Goal: Transaction & Acquisition: Purchase product/service

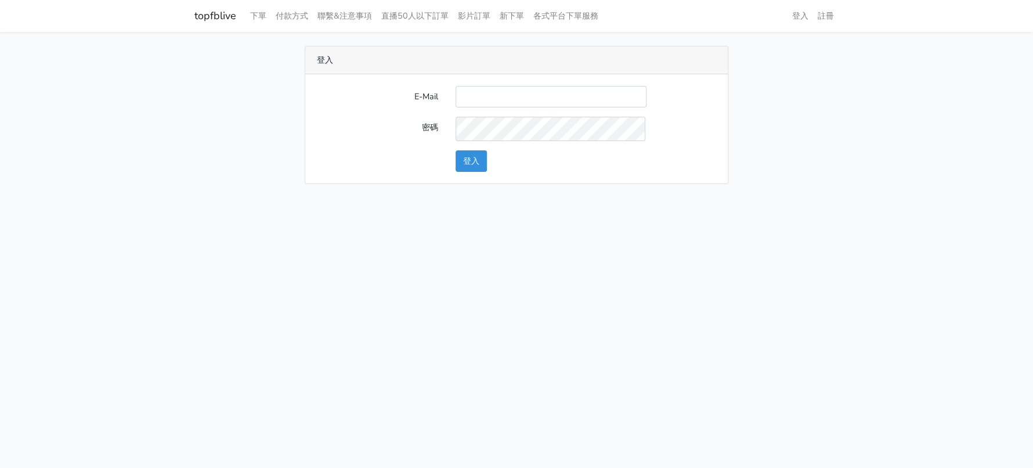
type input "[EMAIL_ADDRESS][DOMAIN_NAME]"
drag, startPoint x: 458, startPoint y: 183, endPoint x: 468, endPoint y: 179, distance: 10.9
click at [458, 172] on button "登入" at bounding box center [470, 160] width 31 height 21
click at [470, 172] on button "登入" at bounding box center [470, 160] width 31 height 21
click at [524, 107] on input "E-Mail" at bounding box center [550, 96] width 191 height 21
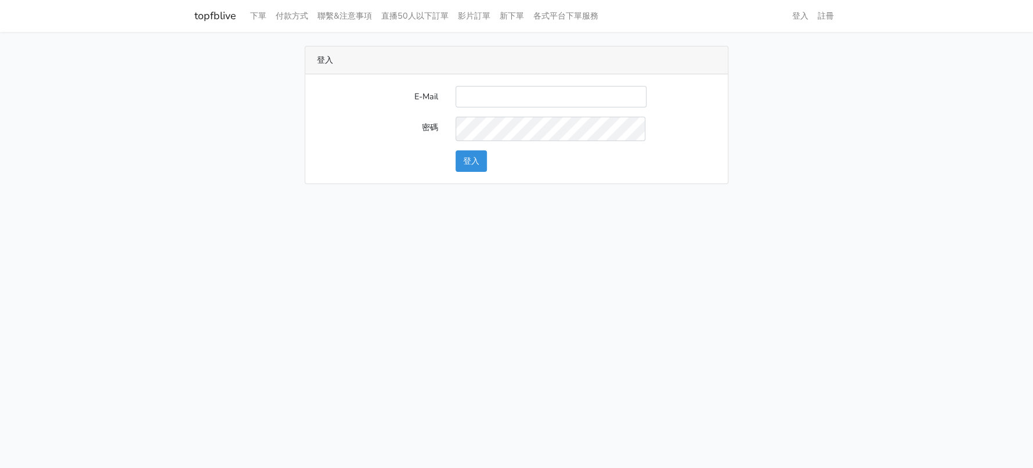
type input "[EMAIL_ADDRESS][DOMAIN_NAME]"
click at [459, 172] on button "登入" at bounding box center [470, 160] width 31 height 21
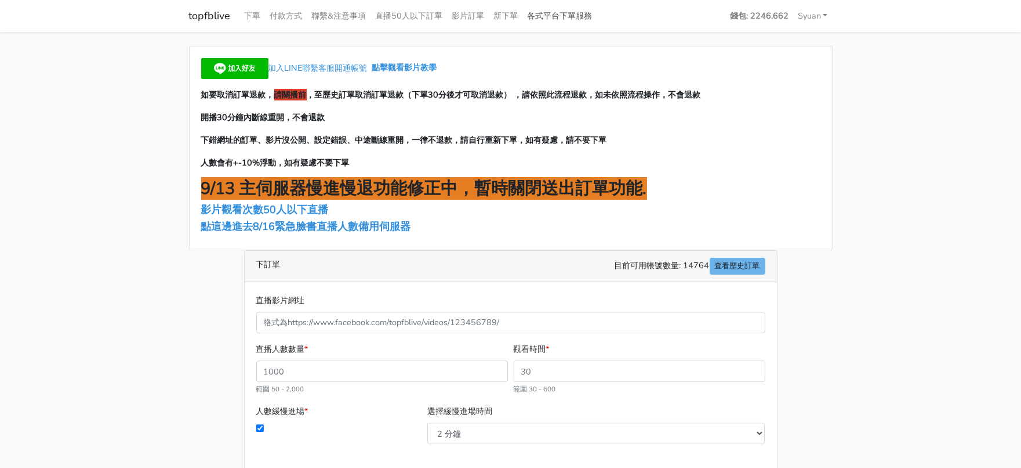
click at [593, 14] on link "各式平台下單服務" at bounding box center [560, 16] width 74 height 23
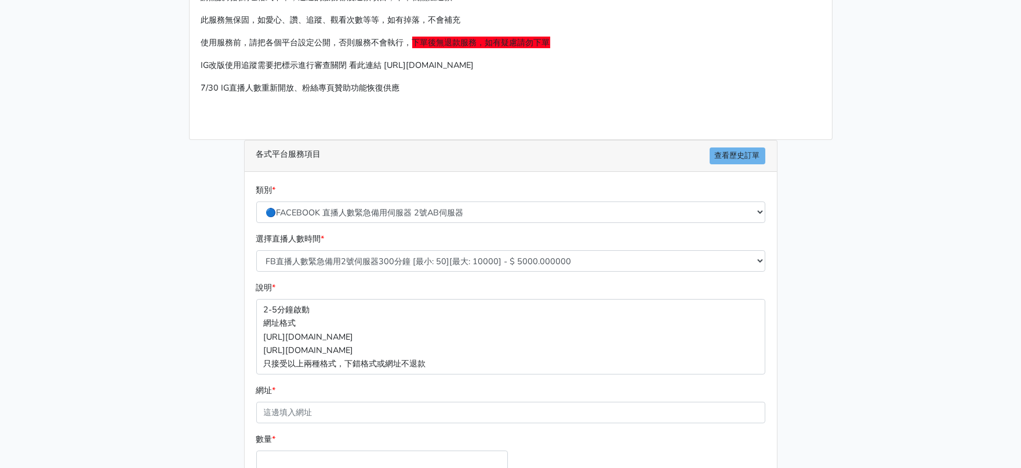
scroll to position [72, 0]
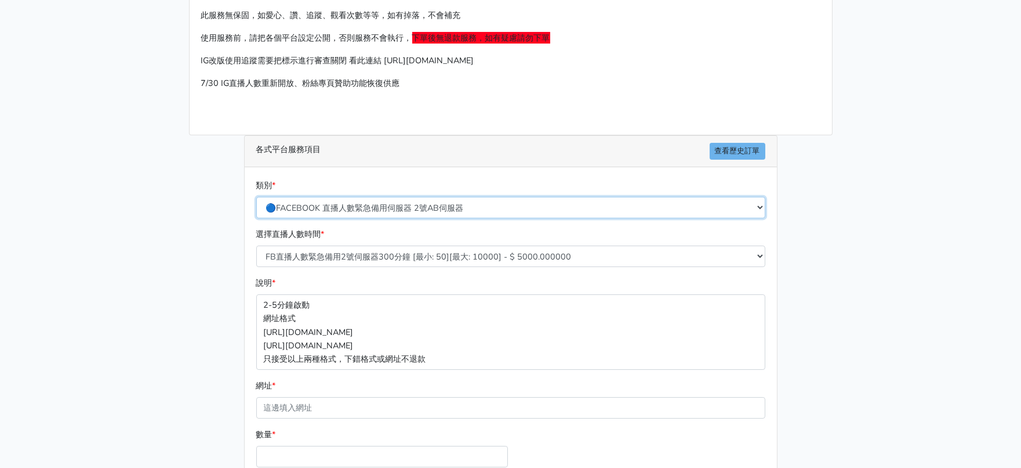
click at [486, 218] on select "🔵FACEBOOK 直播人數緊急備用伺服器 2號AB伺服器 🔵FACEBOOK 網軍專用貼文留言 安全保密 🔵9/30 FACEBOOK 直播人數緩慢進場緩慢…" at bounding box center [510, 207] width 509 height 21
select select "🔵2/12新增FACEBOOK 直播人數緊急備用伺服器 SC伺服器"
click at [257, 218] on select "🔵FACEBOOK 直播人數緊急備用伺服器 2號AB伺服器 🔵FACEBOOK 網軍專用貼文留言 安全保密 🔵9/30 FACEBOOK 直播人數緩慢進場緩慢…" at bounding box center [510, 207] width 509 height 21
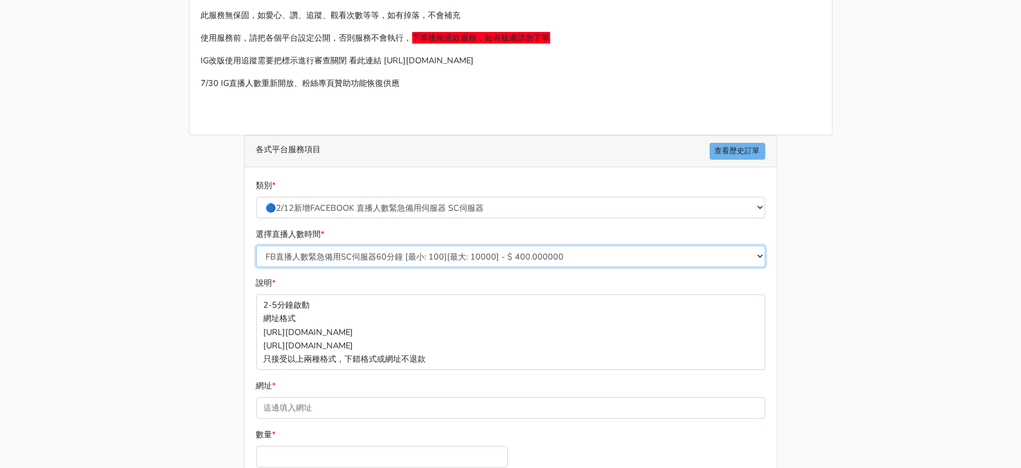
drag, startPoint x: 395, startPoint y: 299, endPoint x: 410, endPoint y: 289, distance: 17.2
click at [395, 267] on select "FB直播人數緊急備用SC伺服器60分鐘 [最小: 100][最大: 10000] - $ 400.000000 FB直播人數緊急備用SC伺服器120分鐘 [最…" at bounding box center [510, 255] width 509 height 21
select select "636"
click at [257, 267] on select "FB直播人數緊急備用SC伺服器60分鐘 [最小: 100][最大: 10000] - $ 400.000000 FB直播人數緊急備用SC伺服器120分鐘 [最…" at bounding box center [510, 255] width 509 height 21
click at [168, 355] on main "請照說明的網址格式下單，這邊的服務都沒退款項目，下單就無法退款 此服務無保固，如愛心、讚、追蹤、觀看次數等等，如有掉落，不會補充 使用服務前，請把各個平台設定…" at bounding box center [510, 272] width 1021 height 625
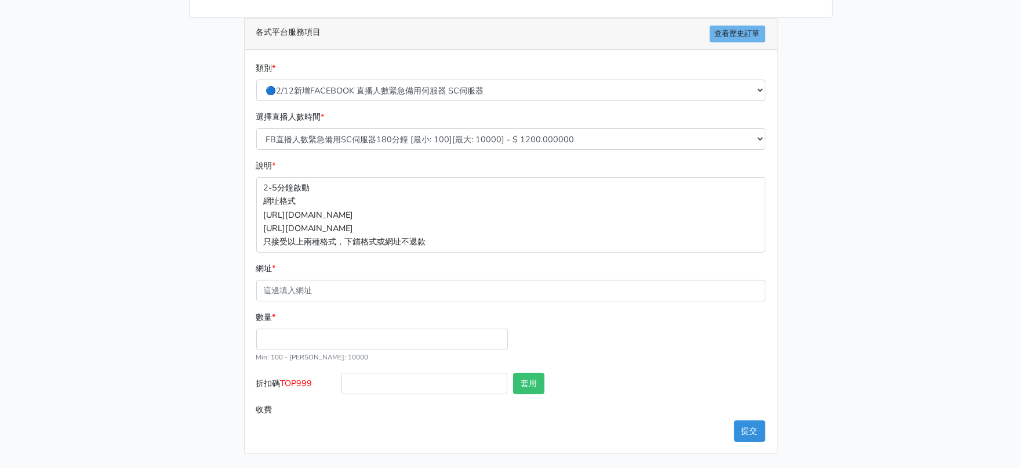
scroll to position [269, 0]
click at [413, 331] on input "數量 *" at bounding box center [382, 338] width 252 height 21
type input "300"
type input "360.000"
click at [290, 378] on span "TOP999" at bounding box center [297, 383] width 32 height 12
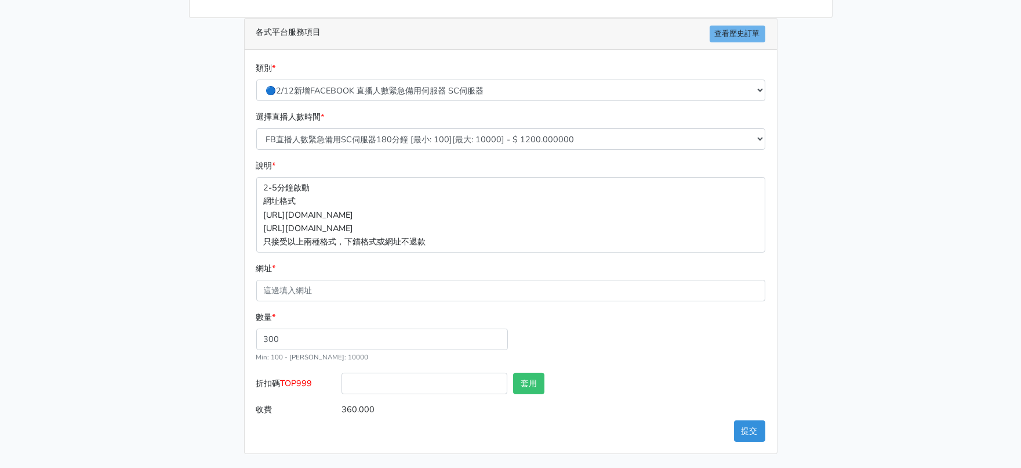
click at [342, 378] on input "折扣碼 TOP999" at bounding box center [425, 382] width 166 height 21
click at [295, 377] on span "TOP999" at bounding box center [297, 383] width 32 height 12
click at [342, 377] on input "折扣碼 TOP999" at bounding box center [425, 382] width 166 height 21
click at [296, 377] on span "TOP999" at bounding box center [297, 383] width 32 height 12
click at [342, 376] on input "折扣碼 TOP999" at bounding box center [425, 382] width 166 height 21
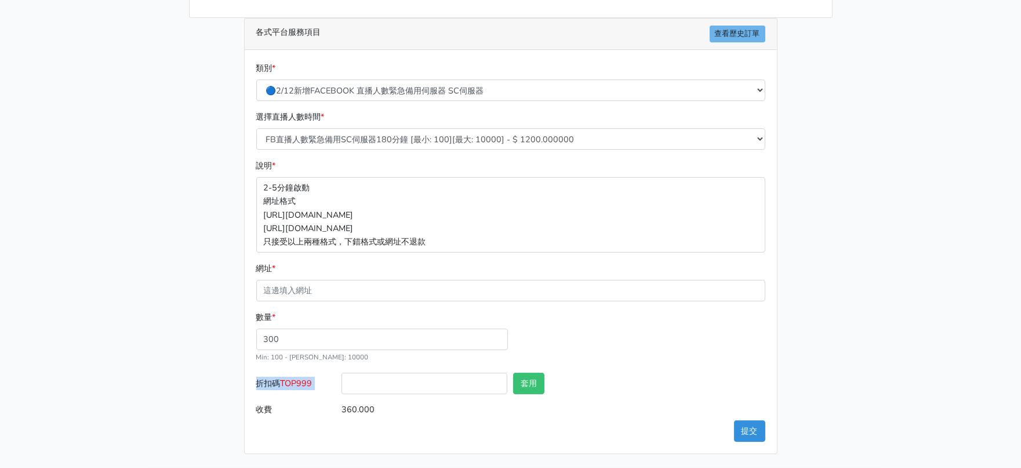
click at [296, 377] on span "TOP999" at bounding box center [297, 383] width 32 height 12
click at [342, 376] on input "折扣碼 TOP999" at bounding box center [425, 382] width 166 height 21
click at [161, 369] on main "請照說明的網址格式下單，這邊的服務都沒退款項目，下單就無法退款 此服務無保固，如愛心、讚、追蹤、觀看次數等等，如有掉落，不會補充 使用服務前，請把各個平台設定…" at bounding box center [510, 155] width 1021 height 625
click at [303, 377] on span "TOP999" at bounding box center [297, 383] width 32 height 12
click at [342, 372] on input "折扣碼 TOP999" at bounding box center [425, 382] width 166 height 21
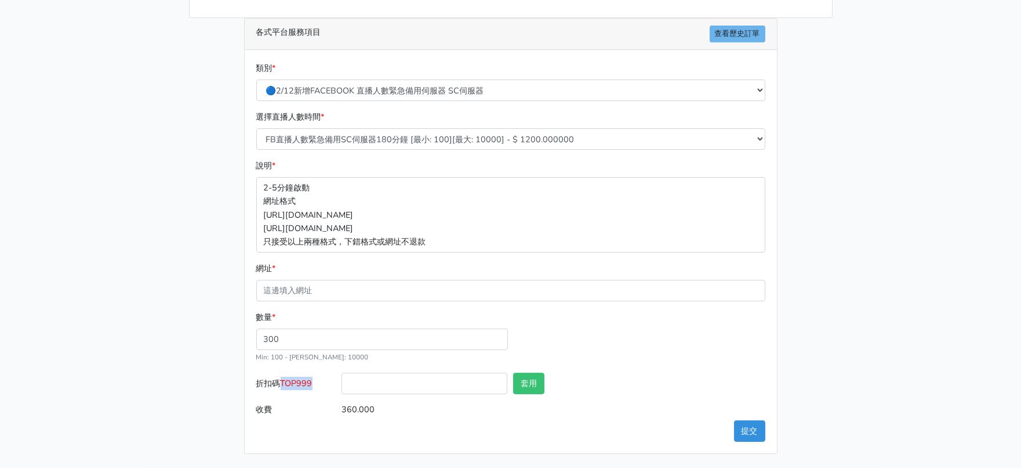
click at [303, 377] on span "TOP999" at bounding box center [297, 383] width 32 height 12
click at [342, 372] on input "折扣碼 TOP999" at bounding box center [425, 382] width 166 height 21
copy span "TOP999"
drag, startPoint x: 425, startPoint y: 378, endPoint x: 494, endPoint y: 378, distance: 69.0
click at [425, 378] on input "折扣碼 TOP999" at bounding box center [425, 382] width 166 height 21
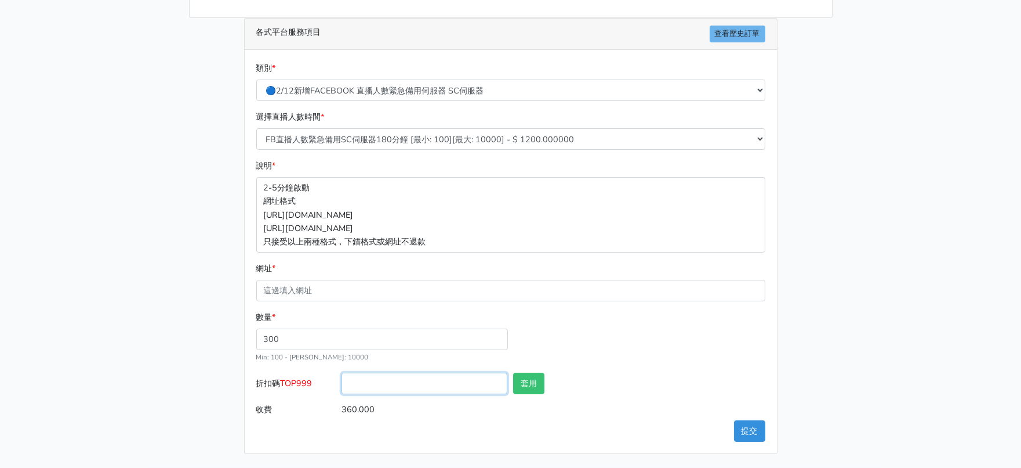
paste input "TOP999"
drag, startPoint x: 493, startPoint y: 380, endPoint x: 527, endPoint y: 373, distance: 34.9
click at [508, 376] on input "TOP999" at bounding box center [425, 382] width 166 height 21
type input "TOP999"
click at [527, 373] on button "套用" at bounding box center [528, 382] width 31 height 21
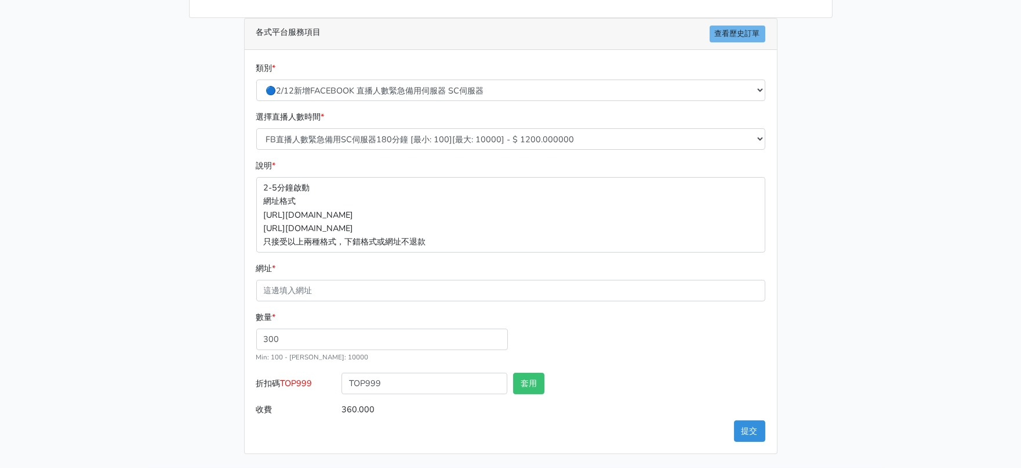
type input "套用失敗"
click at [951, 254] on main "請照說明的網址格式下單，這邊的服務都沒退款項目，下單就無法退款 此服務無保固，如愛心、讚、追蹤、觀看次數等等，如有掉落，不會補充 使用服務前，請把各個平台設定…" at bounding box center [510, 155] width 1021 height 625
click at [740, 428] on button "提交" at bounding box center [749, 430] width 31 height 21
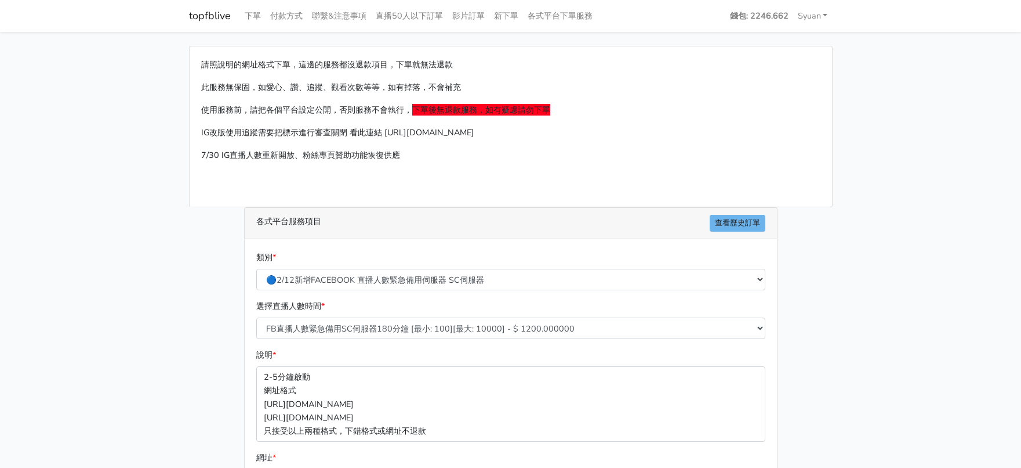
select select "🔵2/12新增FACEBOOK 直播人數緊急備用伺服器 SC伺服器"
select select "636"
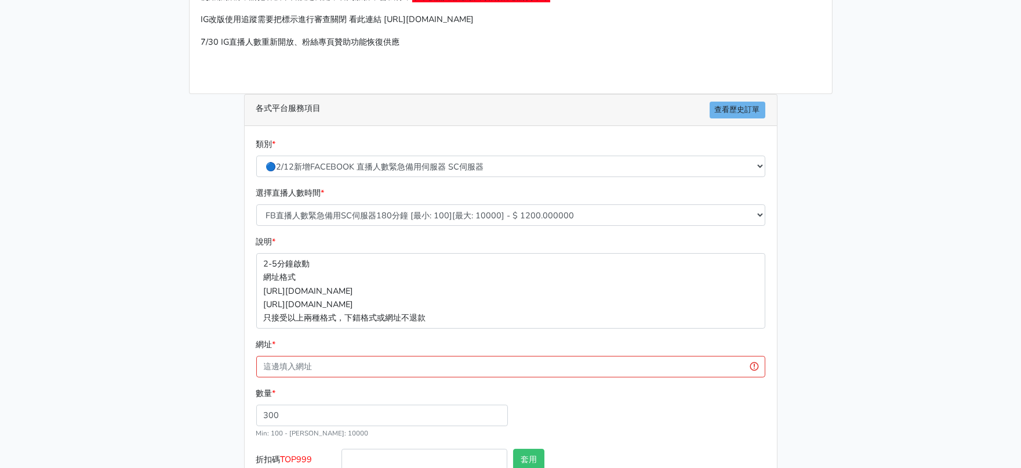
scroll to position [269, 0]
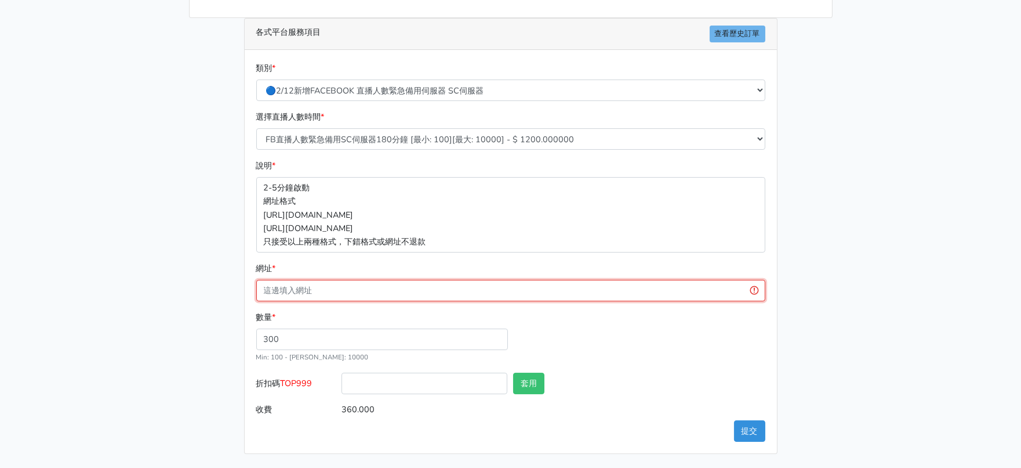
click at [423, 280] on input "網址 *" at bounding box center [510, 290] width 509 height 21
paste input "[URL][DOMAIN_NAME]"
type input "[URL][DOMAIN_NAME]"
click at [742, 434] on button "提交" at bounding box center [749, 430] width 31 height 21
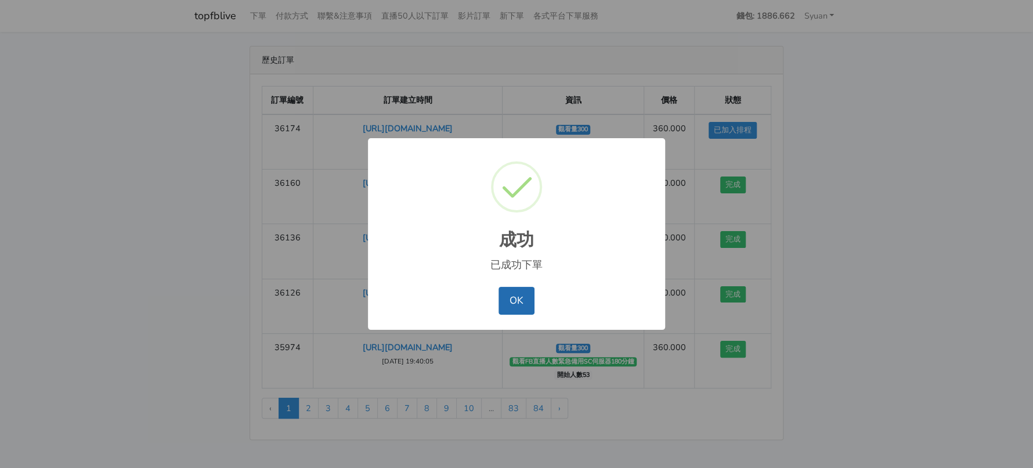
click at [531, 314] on button "OK" at bounding box center [515, 301] width 35 height 28
